Goal: Check status

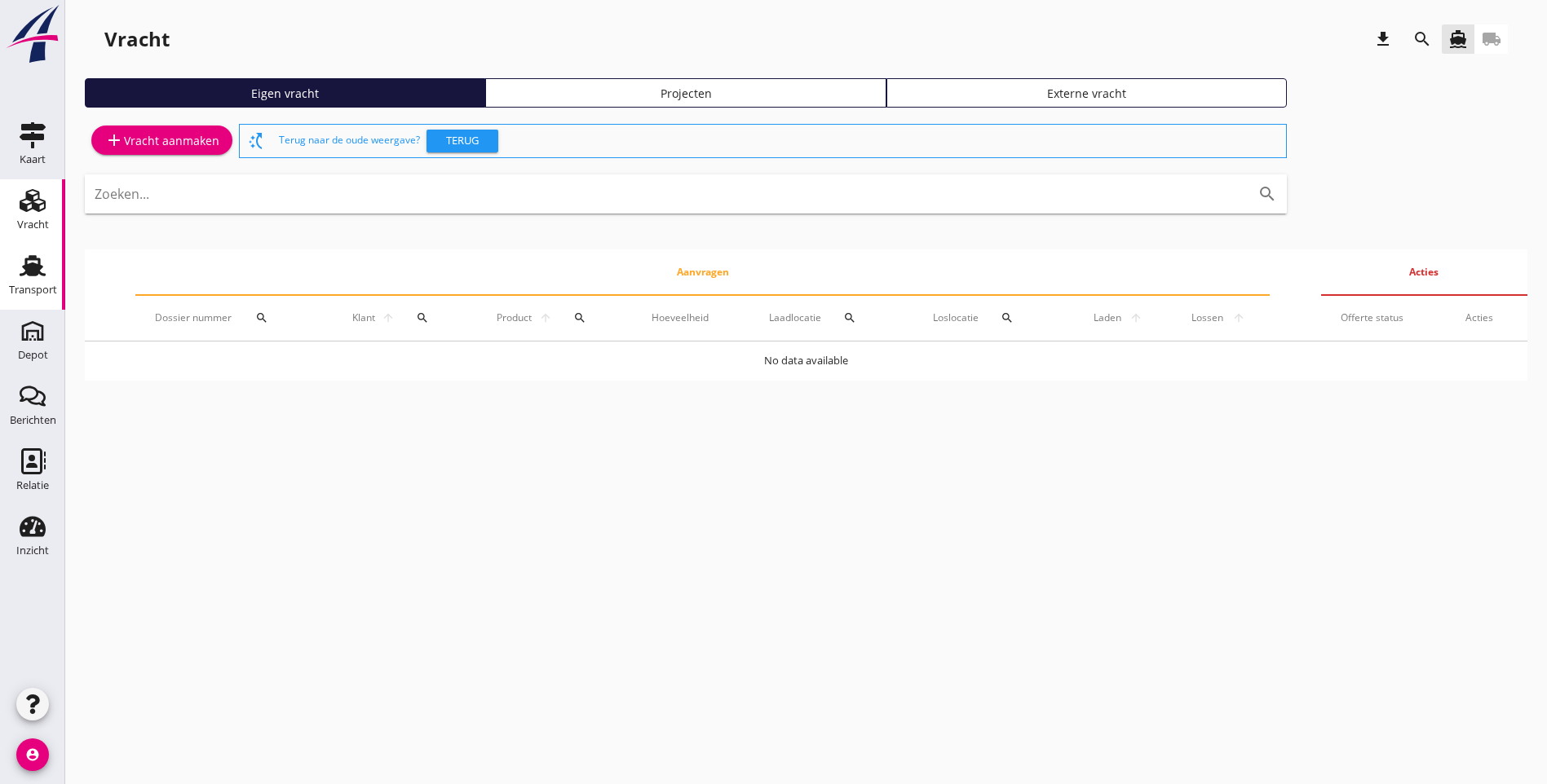
click at [25, 273] on use at bounding box center [33, 266] width 26 height 21
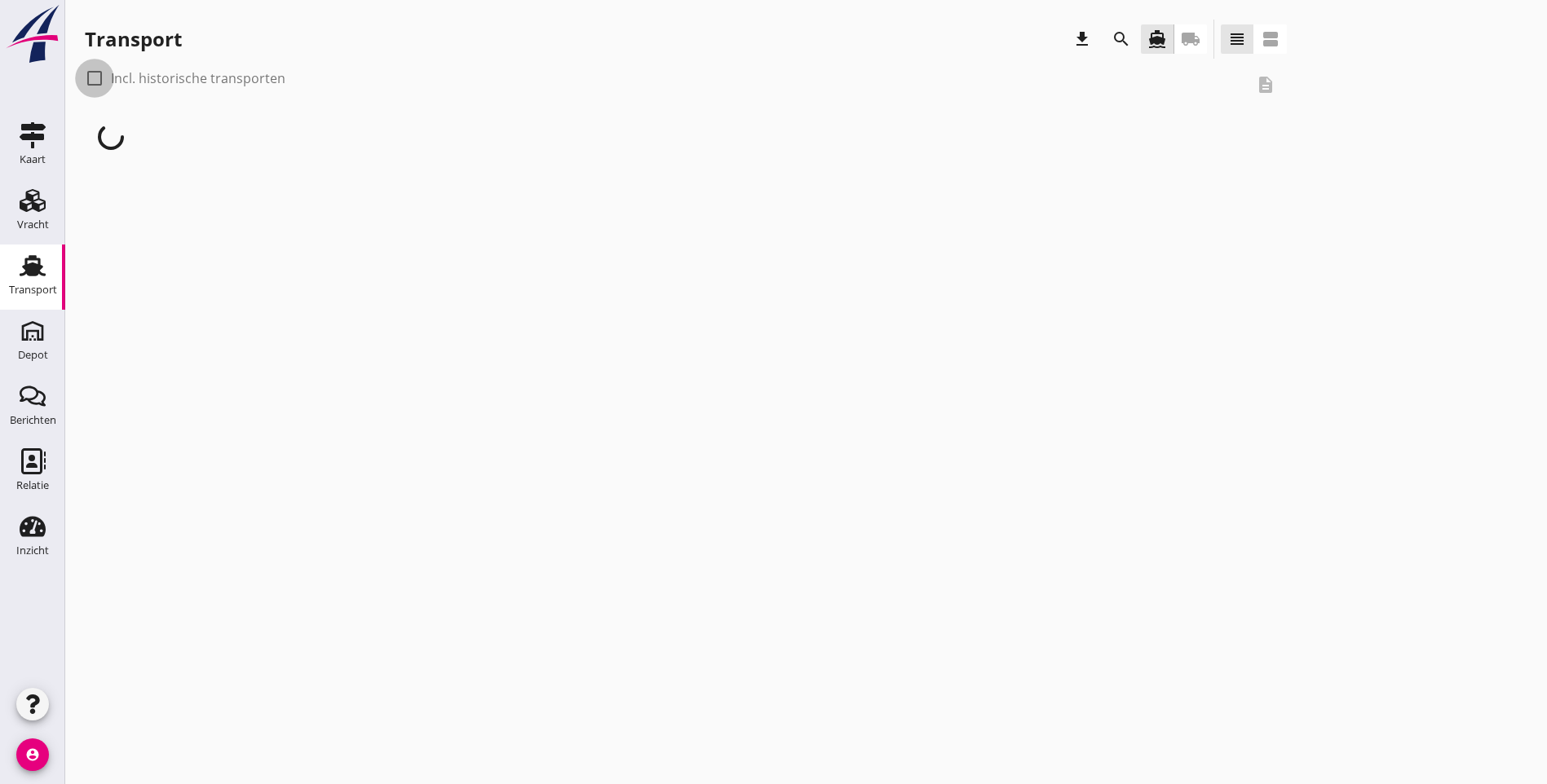
click at [99, 77] on div at bounding box center [95, 78] width 28 height 28
checkbox input "true"
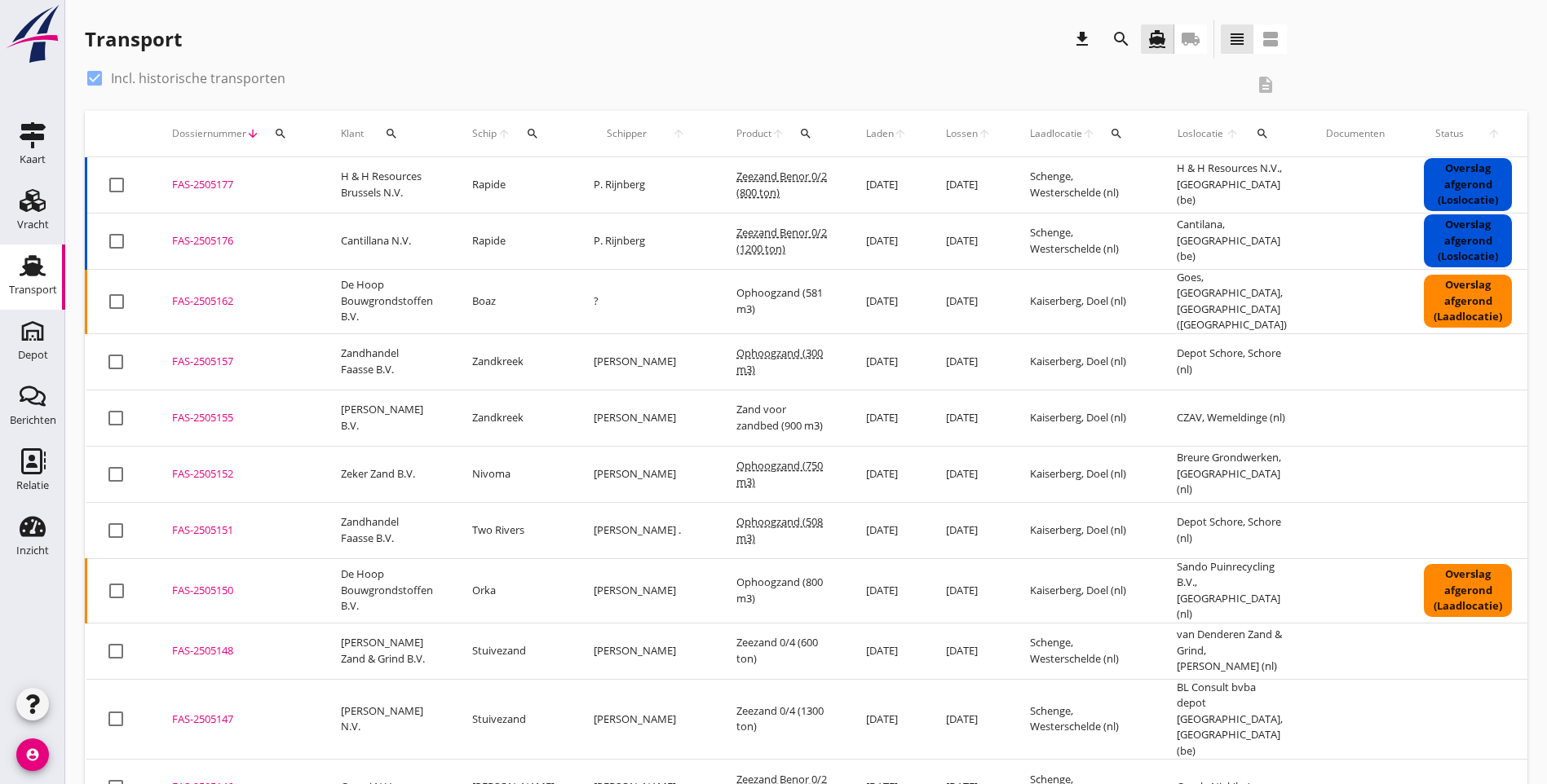
click at [281, 134] on icon "search" at bounding box center [280, 133] width 13 height 13
click at [315, 181] on input "Zoeken op dossiernummer..." at bounding box center [357, 181] width 169 height 26
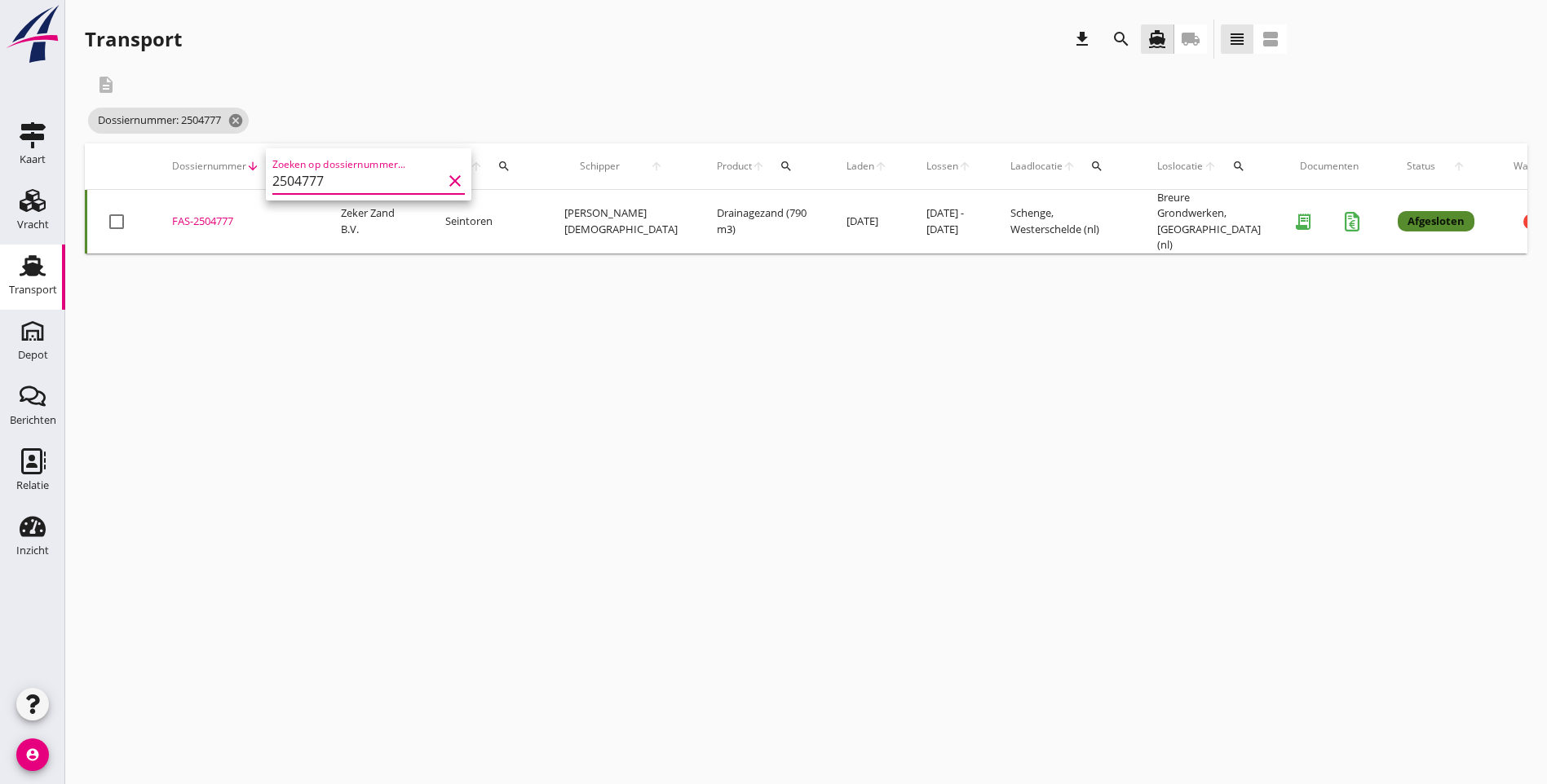
type input "2504777"
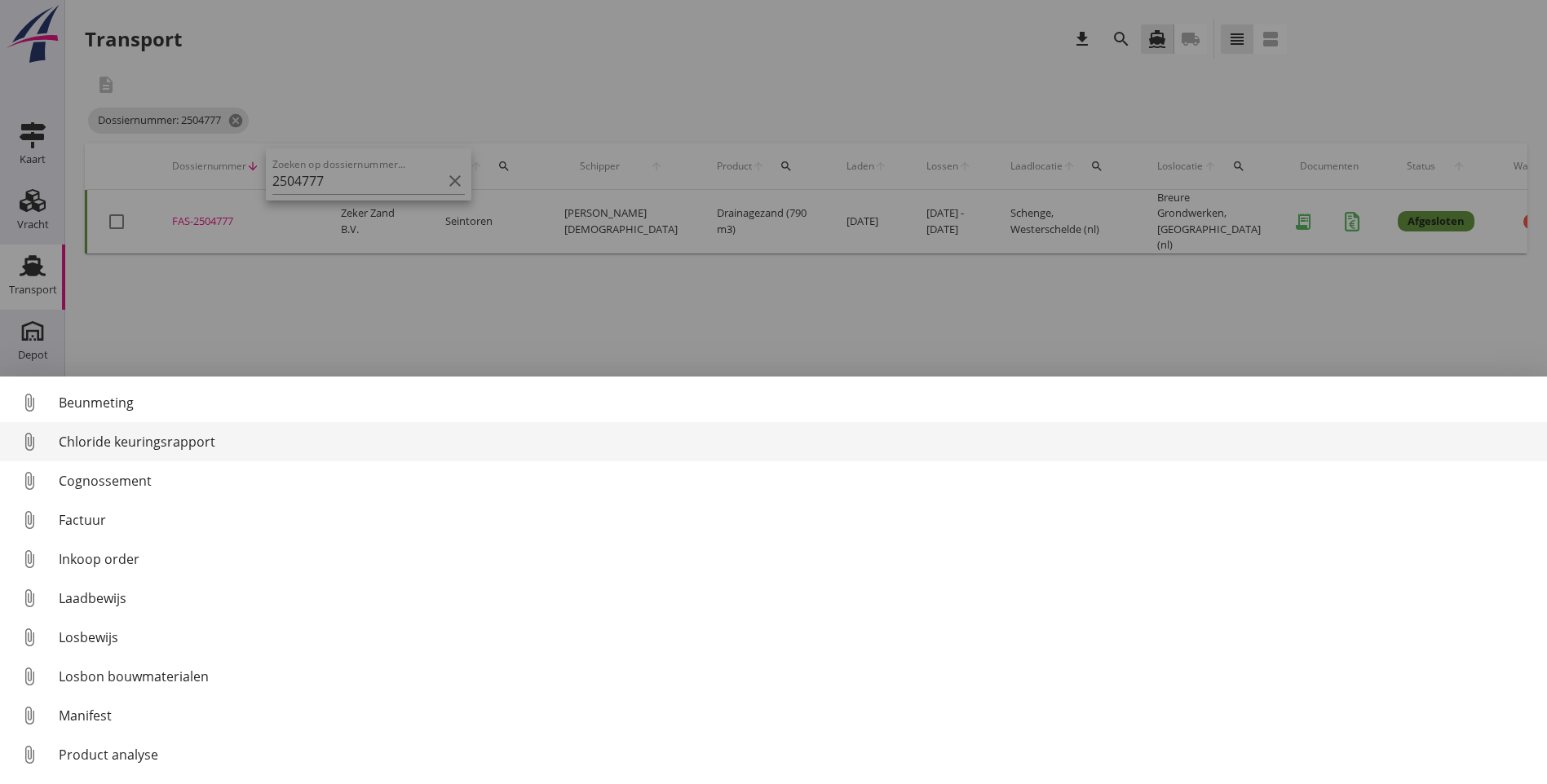
click at [173, 440] on div "Chloride keuringsrapport" at bounding box center [797, 442] width 1476 height 20
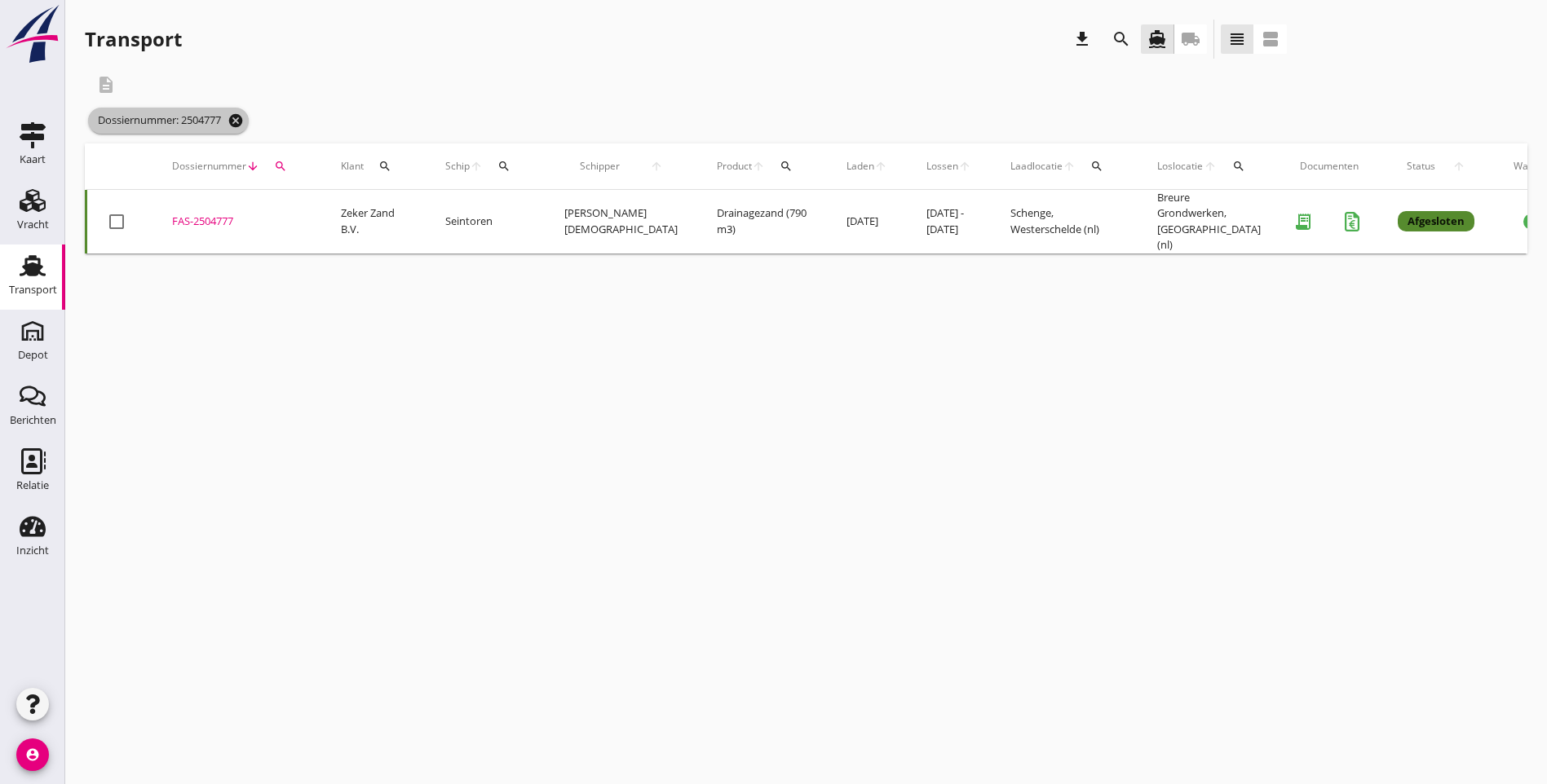
click at [242, 124] on icon "cancel" at bounding box center [235, 121] width 17 height 16
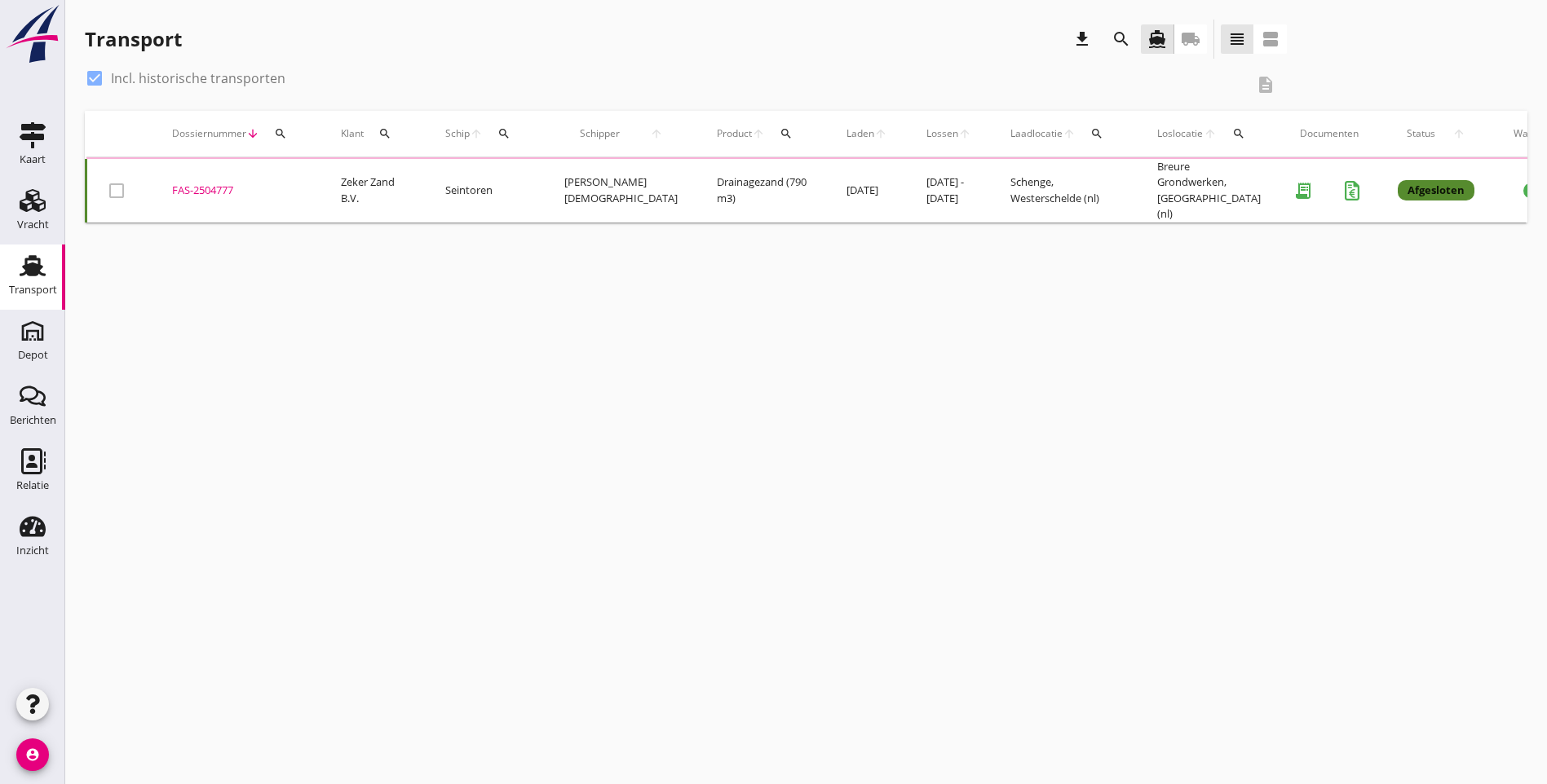
click at [288, 136] on div "search" at bounding box center [281, 133] width 30 height 13
click at [317, 179] on input "Zoeken op dossiernummer..." at bounding box center [357, 181] width 169 height 26
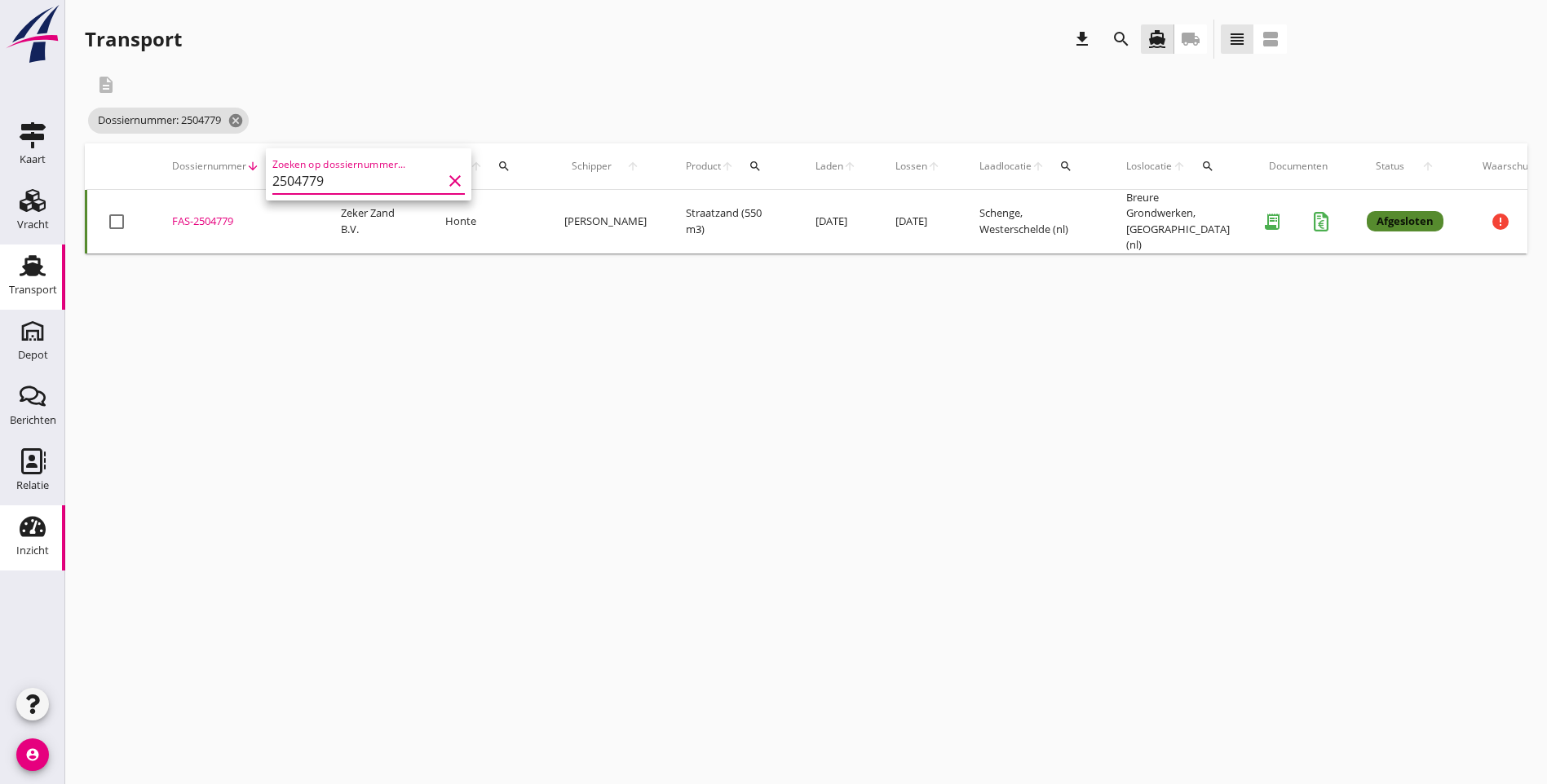
type input "2504779"
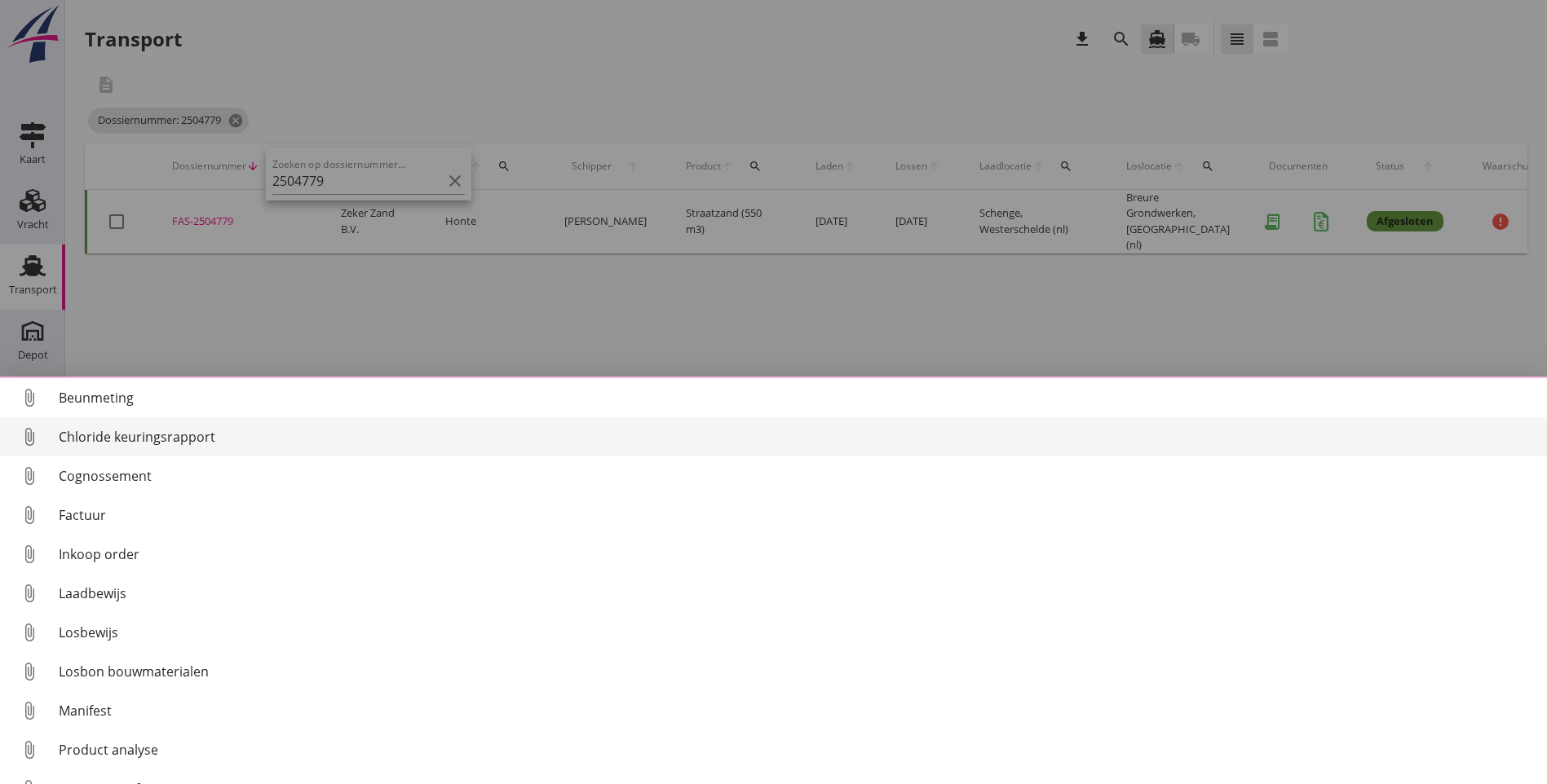
click at [141, 432] on div "Chloride keuringsrapport" at bounding box center [797, 437] width 1476 height 20
